Goal: Information Seeking & Learning: Learn about a topic

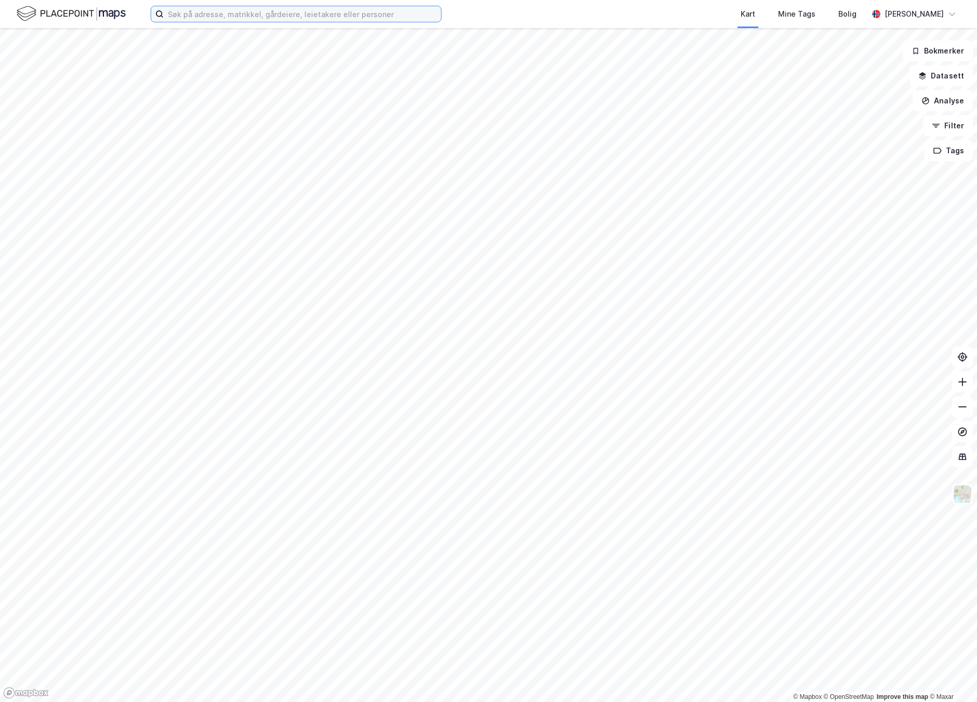
click at [399, 14] on input at bounding box center [302, 14] width 277 height 16
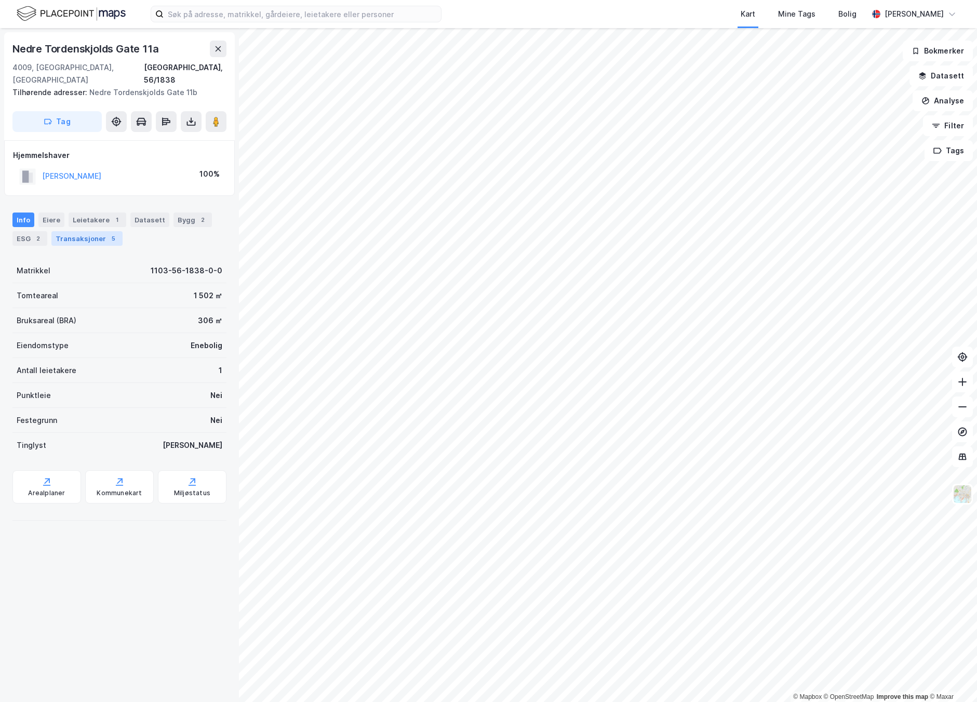
click at [109, 233] on div "5" at bounding box center [113, 238] width 10 height 10
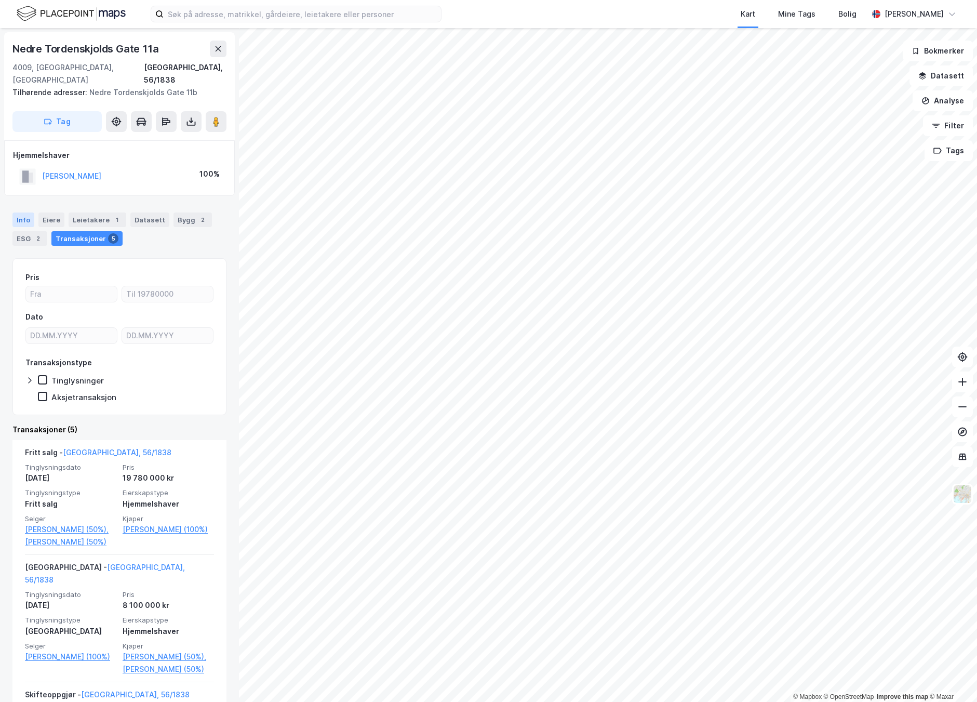
click at [25, 212] on div "Info" at bounding box center [23, 219] width 22 height 15
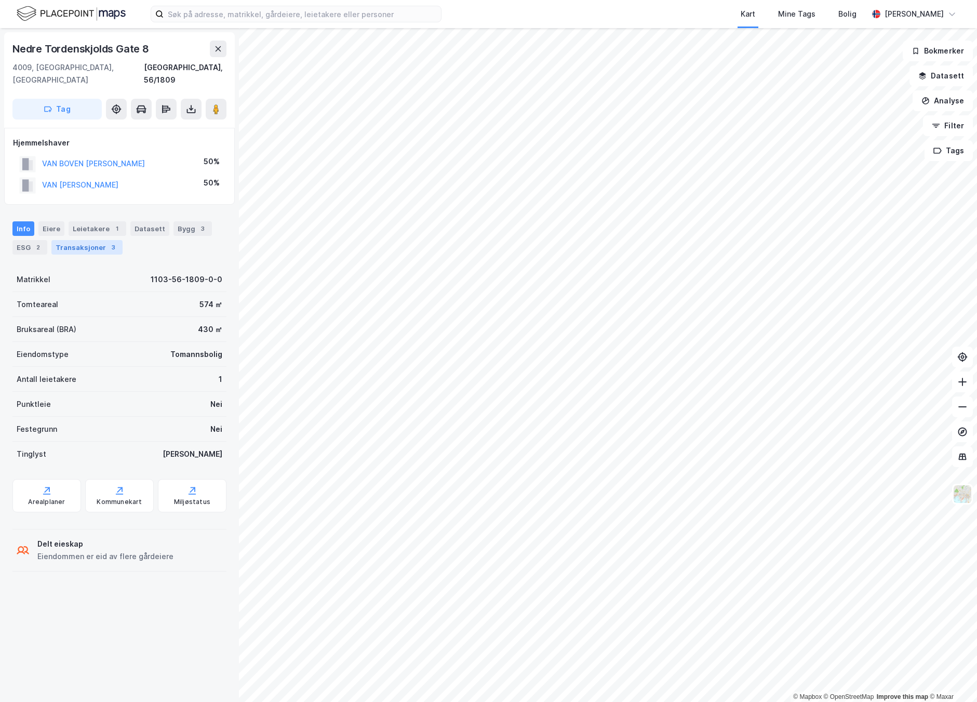
click at [100, 240] on div "Transaksjoner 3" at bounding box center [86, 247] width 71 height 15
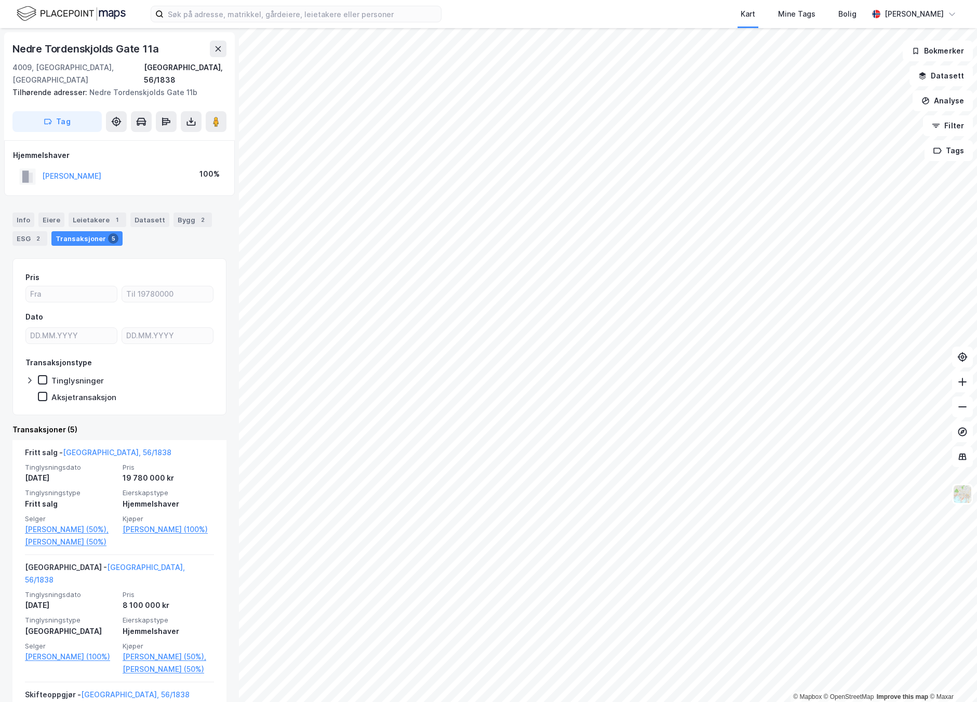
click at [976, 209] on html "Kart Mine Tags Bolig [PERSON_NAME] © Mapbox © OpenStreetMap Improve this map © …" at bounding box center [488, 351] width 977 height 702
click at [45, 212] on div "Eiere" at bounding box center [51, 219] width 26 height 15
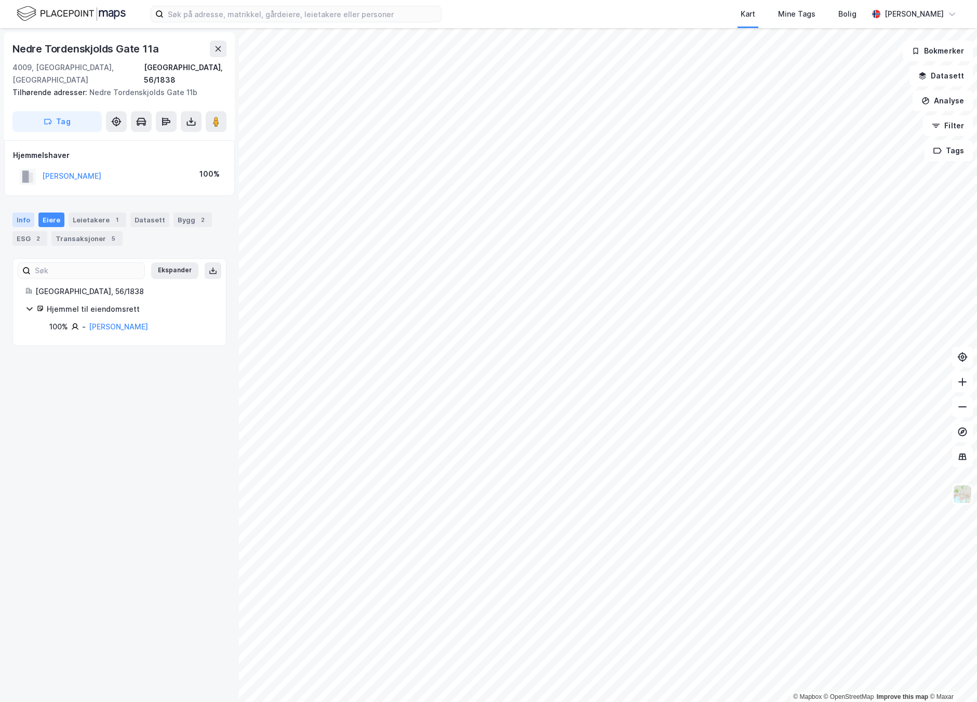
click at [25, 212] on div "Info" at bounding box center [23, 219] width 22 height 15
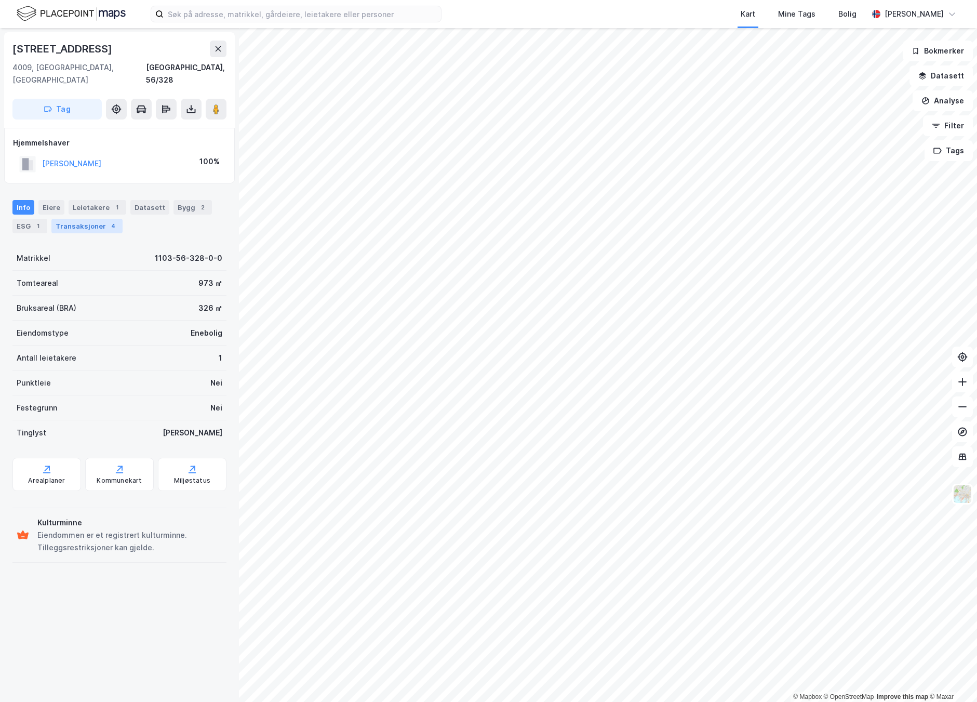
click at [87, 219] on div "Transaksjoner 4" at bounding box center [86, 226] width 71 height 15
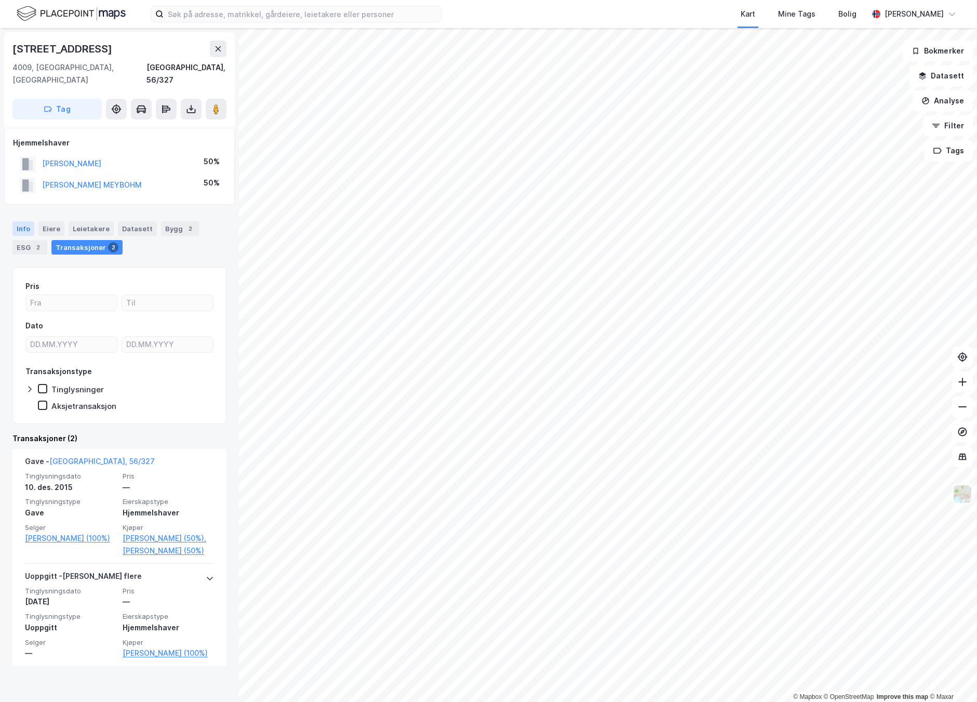
click at [21, 221] on div "Info" at bounding box center [23, 228] width 22 height 15
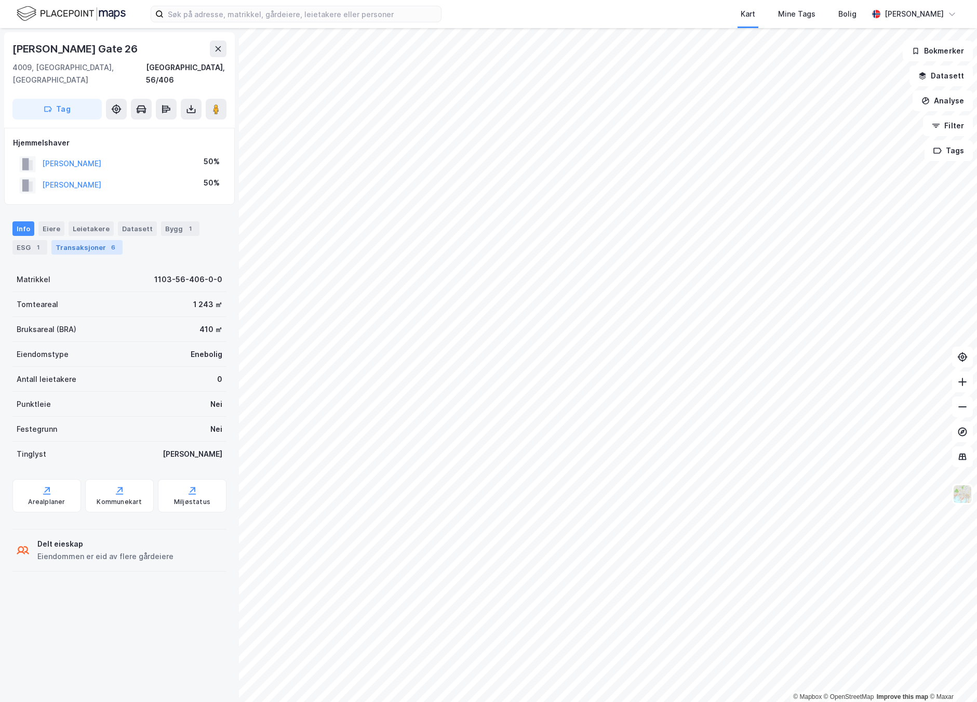
click at [88, 240] on div "Transaksjoner 6" at bounding box center [86, 247] width 71 height 15
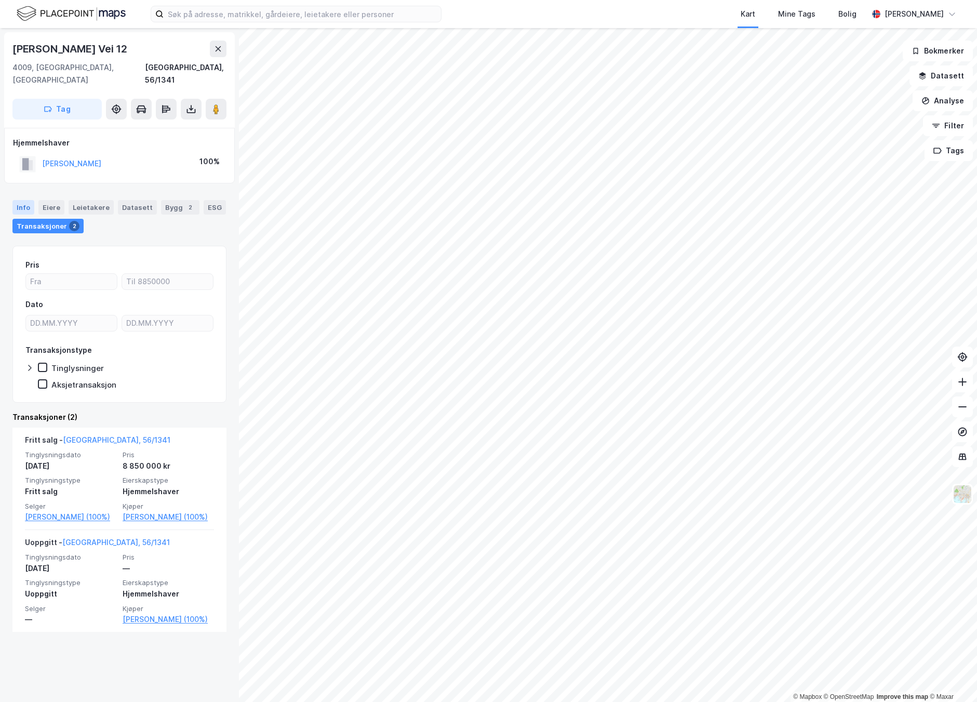
click at [31, 200] on div "Info" at bounding box center [23, 207] width 22 height 15
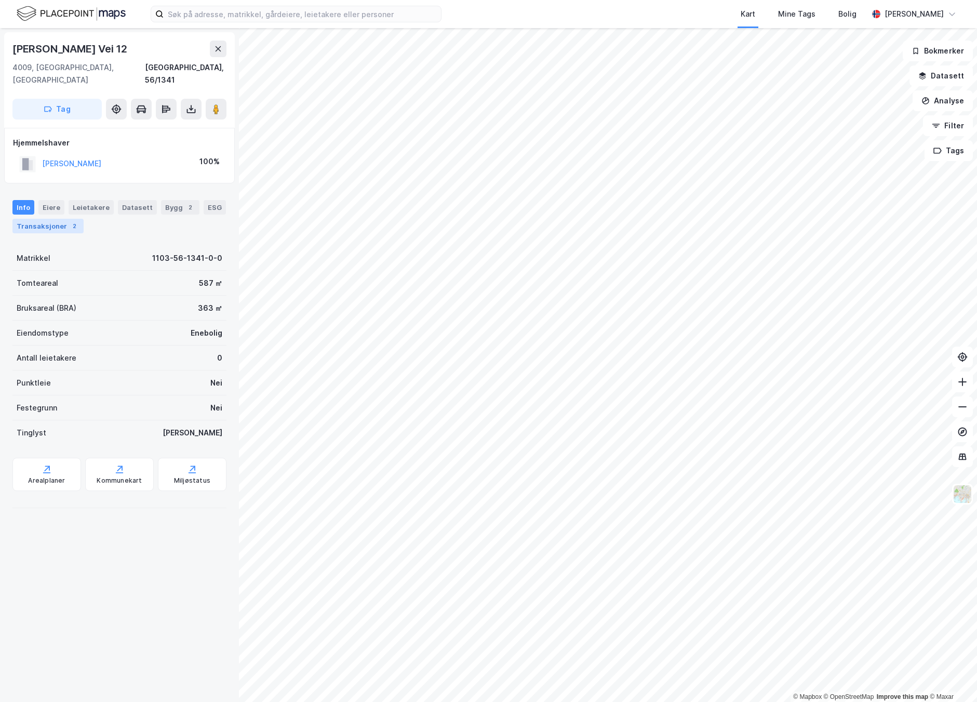
click at [69, 221] on div "2" at bounding box center [74, 226] width 10 height 10
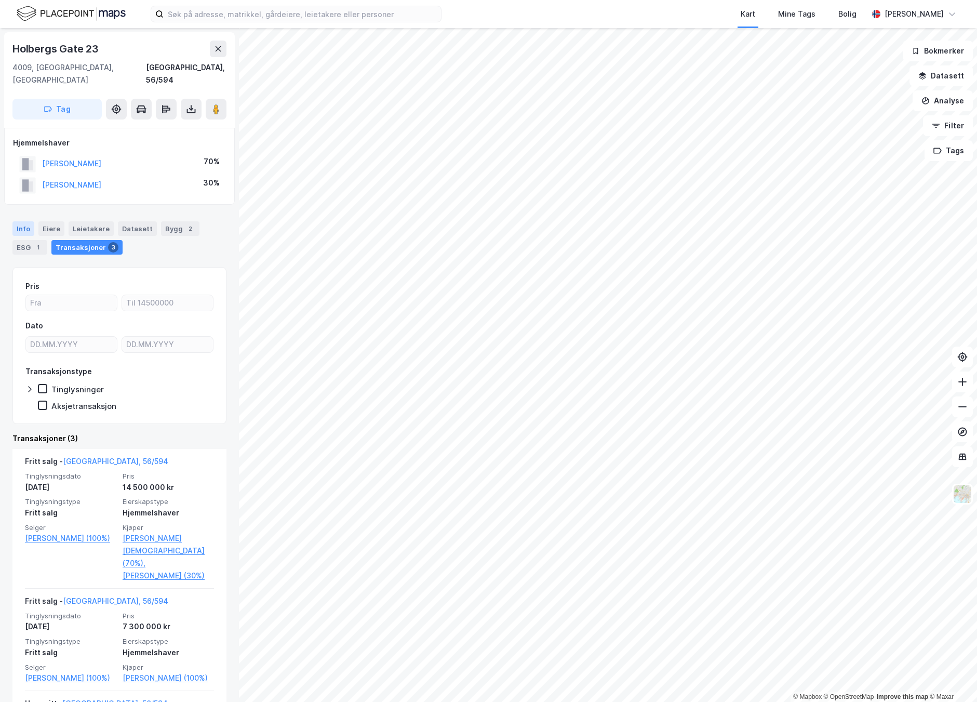
click at [19, 221] on div "Info" at bounding box center [23, 228] width 22 height 15
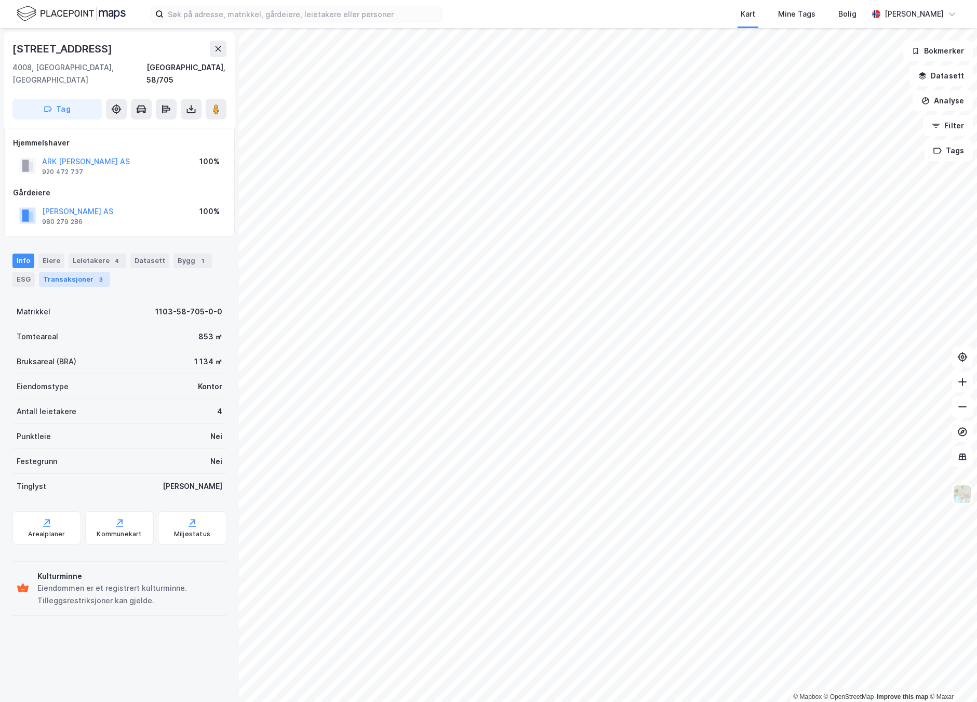
click at [66, 272] on div "Transaksjoner 3" at bounding box center [74, 279] width 71 height 15
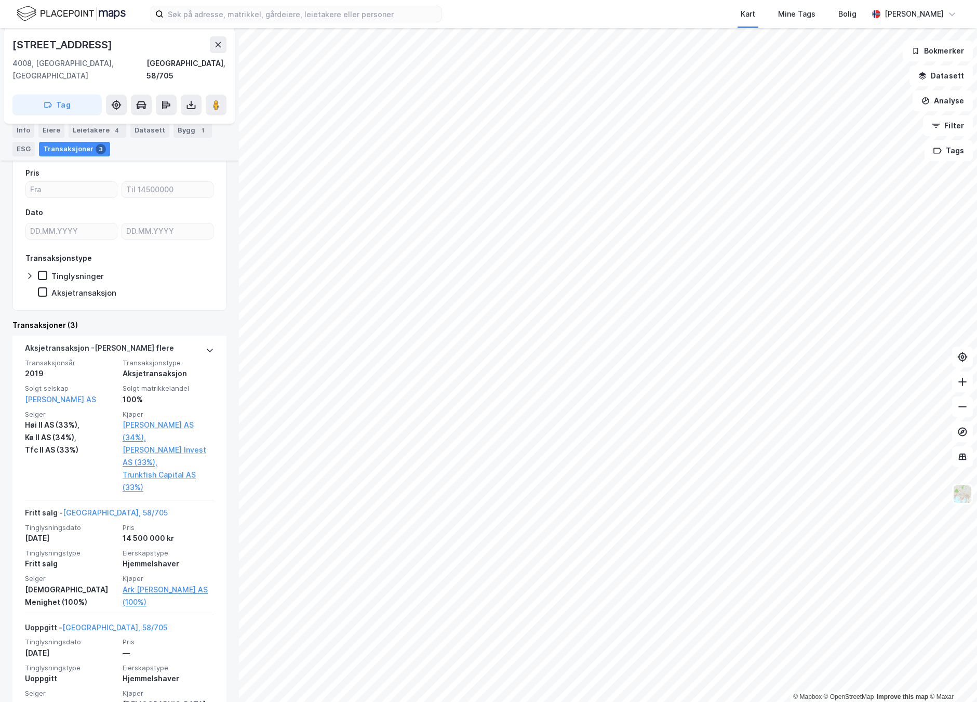
scroll to position [145, 0]
click at [14, 128] on div "Info" at bounding box center [23, 130] width 22 height 15
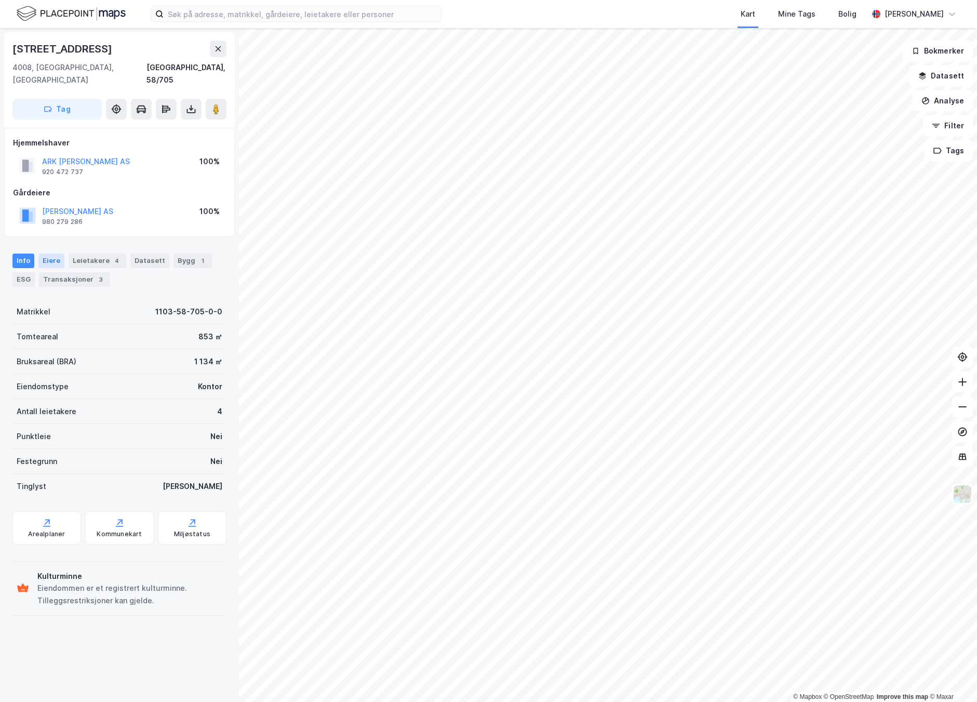
click at [49, 253] on div "Eiere" at bounding box center [51, 260] width 26 height 15
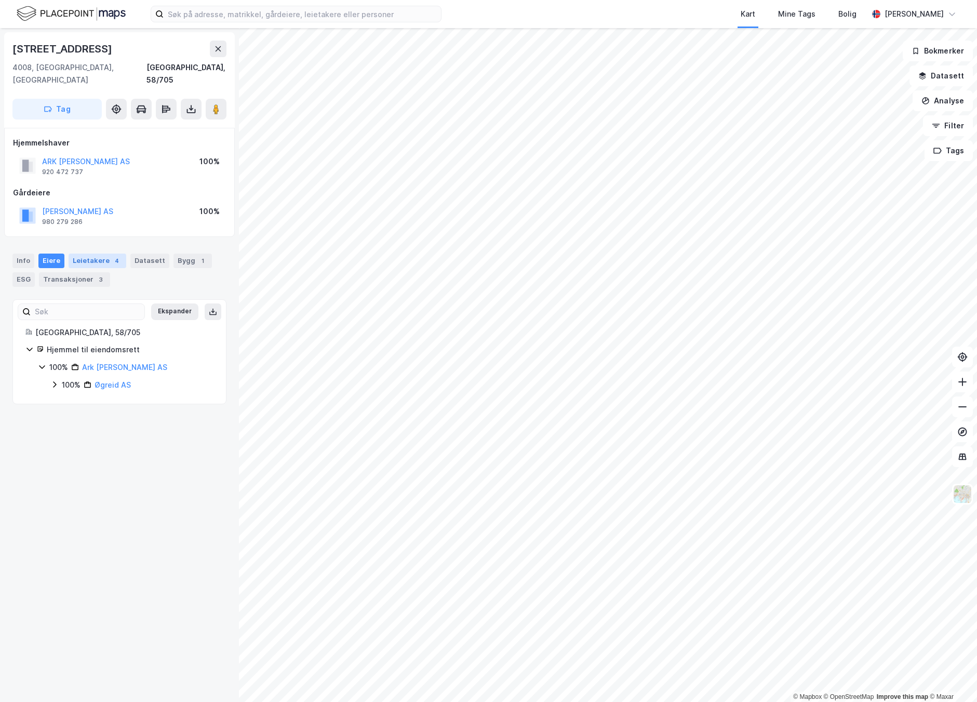
click at [103, 253] on div "Leietakere 4" at bounding box center [98, 260] width 58 height 15
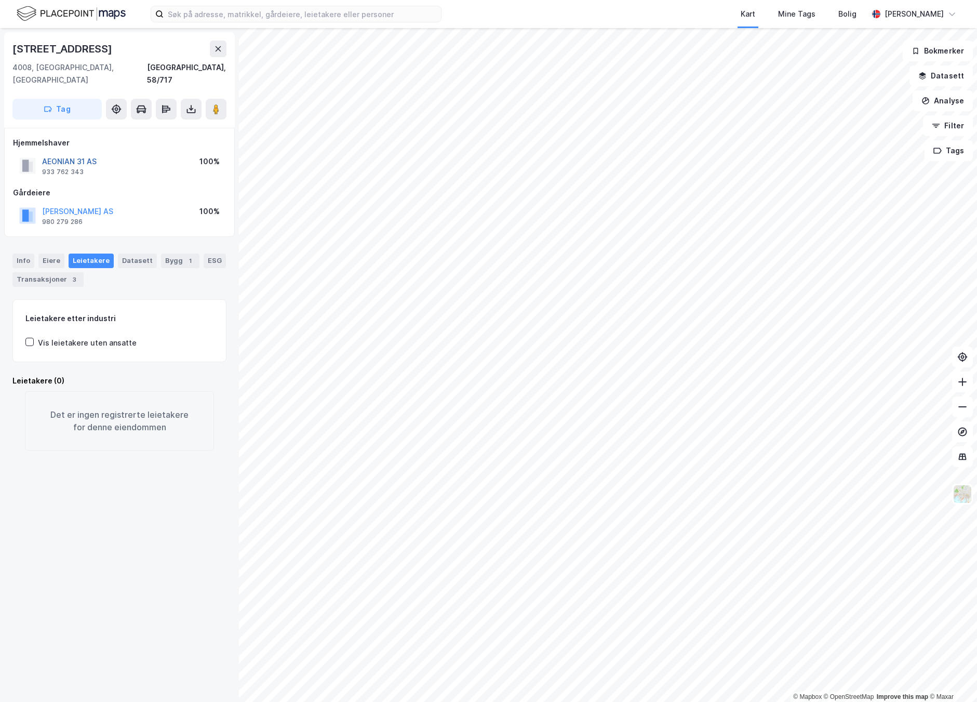
click at [0, 0] on button "AEONIAN 31 AS" at bounding box center [0, 0] width 0 height 0
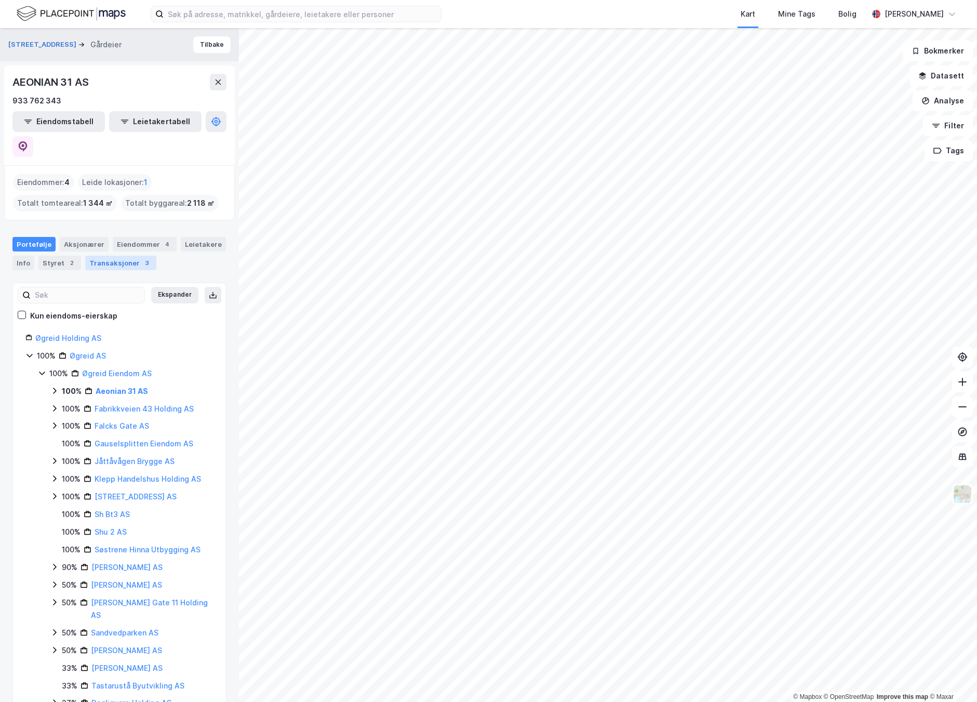
click at [134, 255] on div "Transaksjoner 3" at bounding box center [120, 262] width 71 height 15
